Goal: Task Accomplishment & Management: Manage account settings

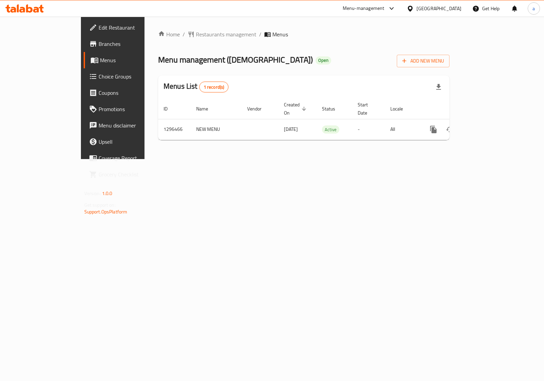
click at [99, 79] on span "Choice Groups" at bounding box center [133, 76] width 68 height 8
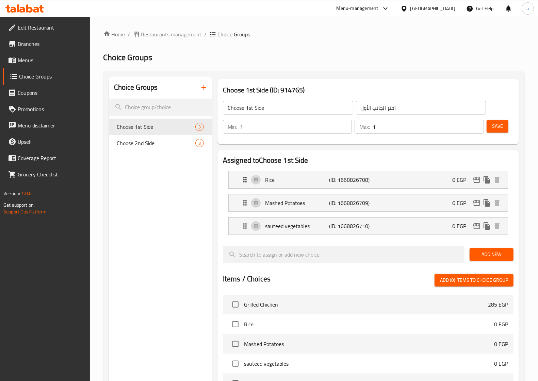
click at [390, 43] on div "Home / Restaurants management / Choice Groups Choice Groups Choice Groups Choos…" at bounding box center [313, 306] width 421 height 552
click at [445, 39] on div "Home / Restaurants management / Choice Groups Choice Groups Choice Groups Choos…" at bounding box center [313, 306] width 421 height 552
click at [139, 142] on span "Choose 2nd Side" at bounding box center [146, 143] width 58 height 8
type input "Choose 2nd Side"
type input "[PERSON_NAME]"
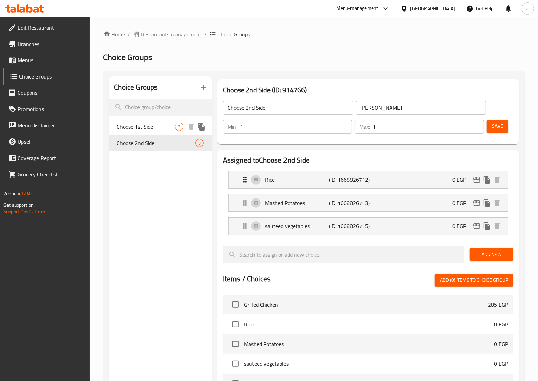
click at [134, 126] on span "Choose 1st Side" at bounding box center [146, 127] width 58 height 8
type input "Choose 1st Side"
type input "اختر الجانب الأول"
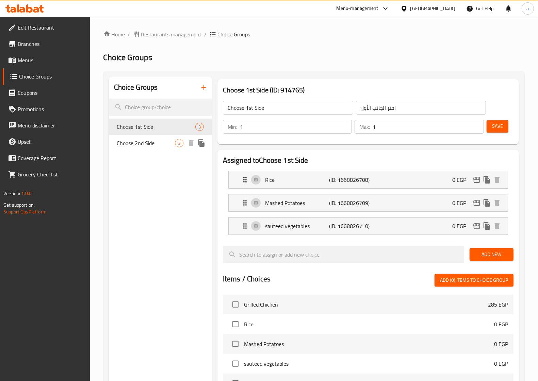
click at [137, 145] on span "Choose 2nd Side" at bounding box center [146, 143] width 58 height 8
type input "Choose 2nd Side"
type input "[PERSON_NAME]"
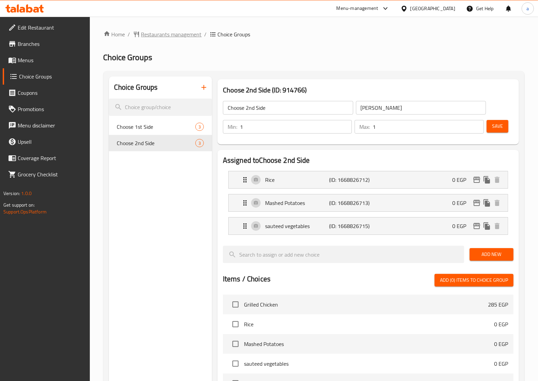
click at [156, 35] on span "Restaurants management" at bounding box center [171, 34] width 61 height 8
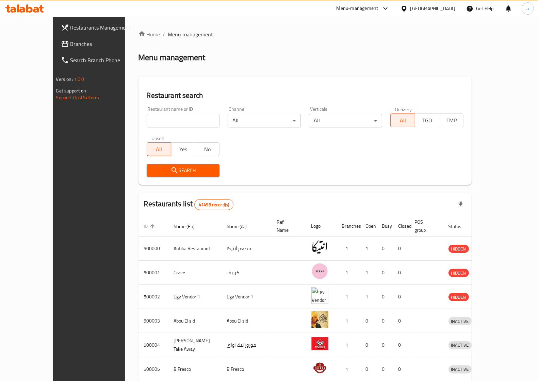
click at [70, 40] on span "Branches" at bounding box center [103, 44] width 67 height 8
